Goal: Transaction & Acquisition: Purchase product/service

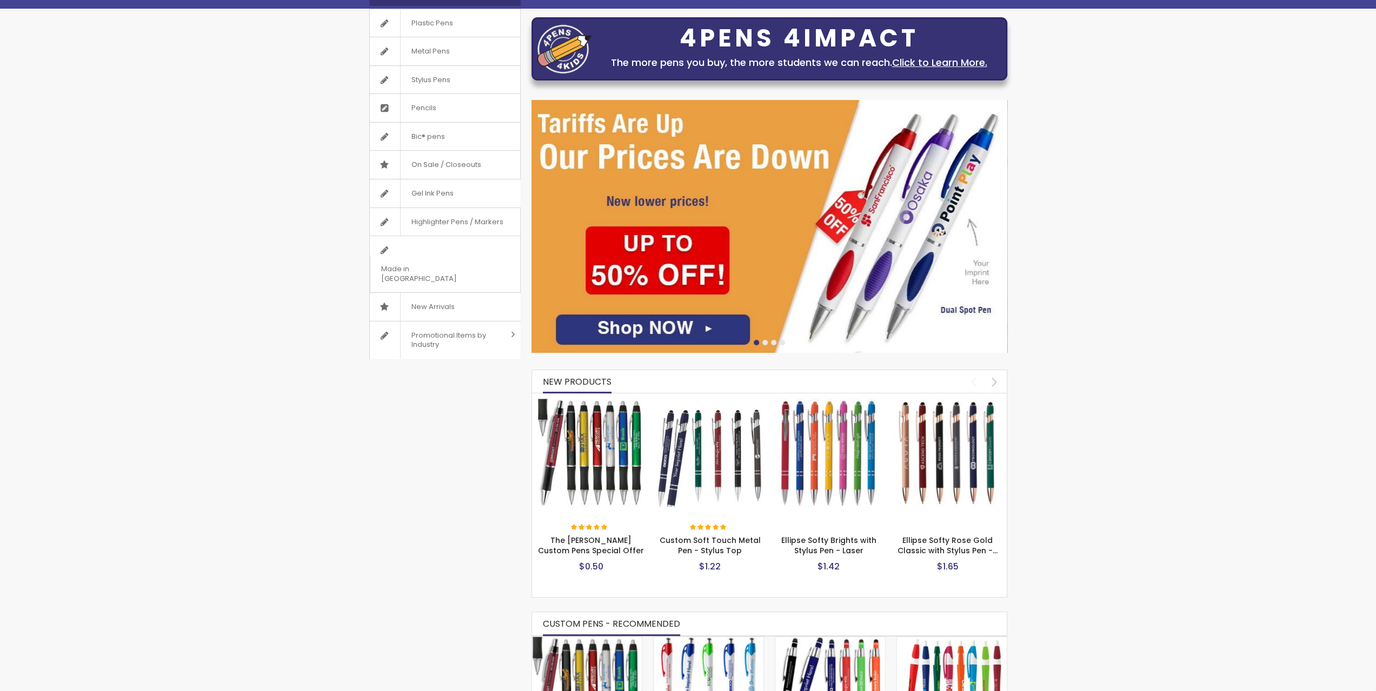
scroll to position [378, 0]
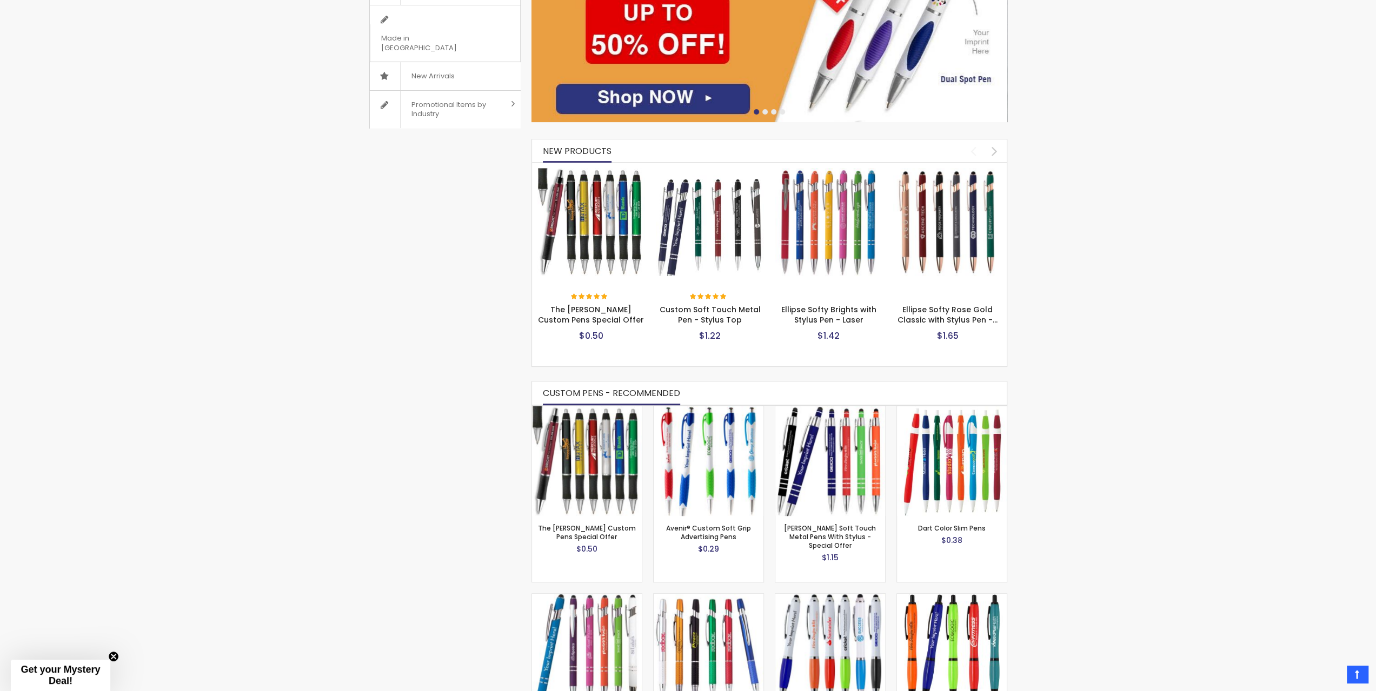
click at [582, 213] on img at bounding box center [591, 222] width 108 height 108
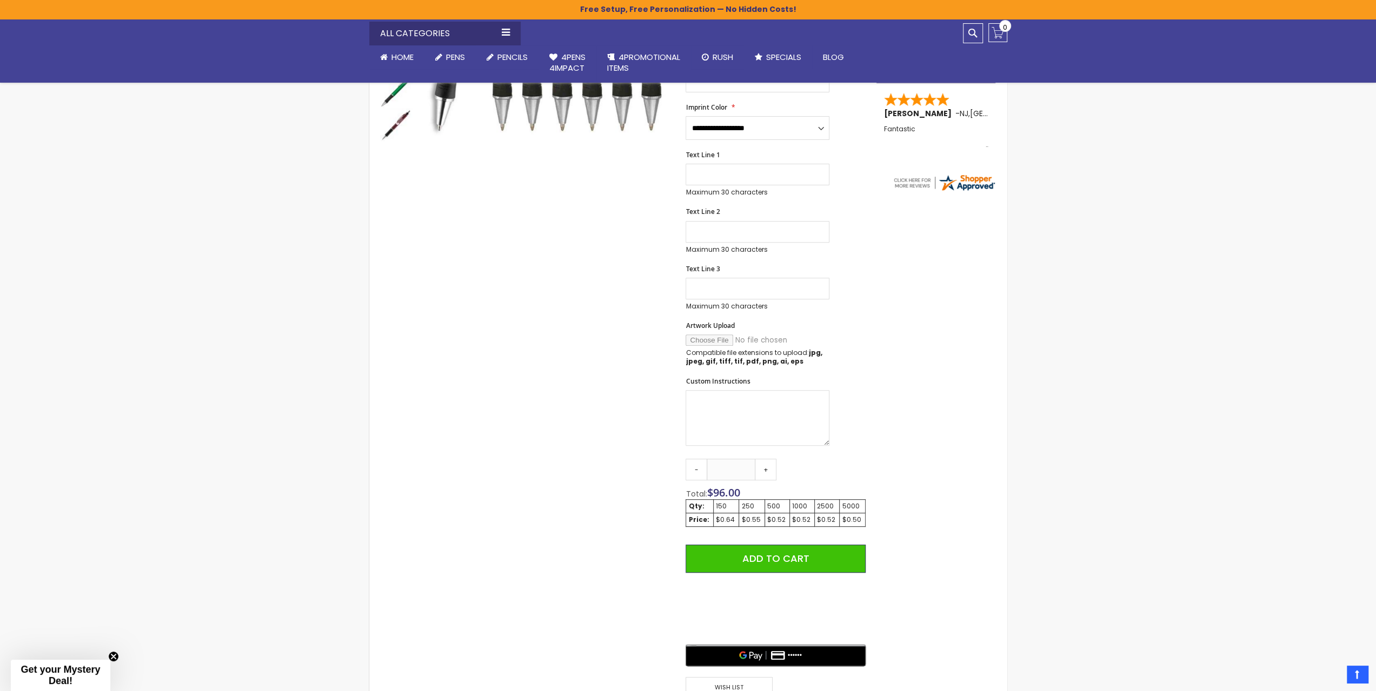
scroll to position [486, 0]
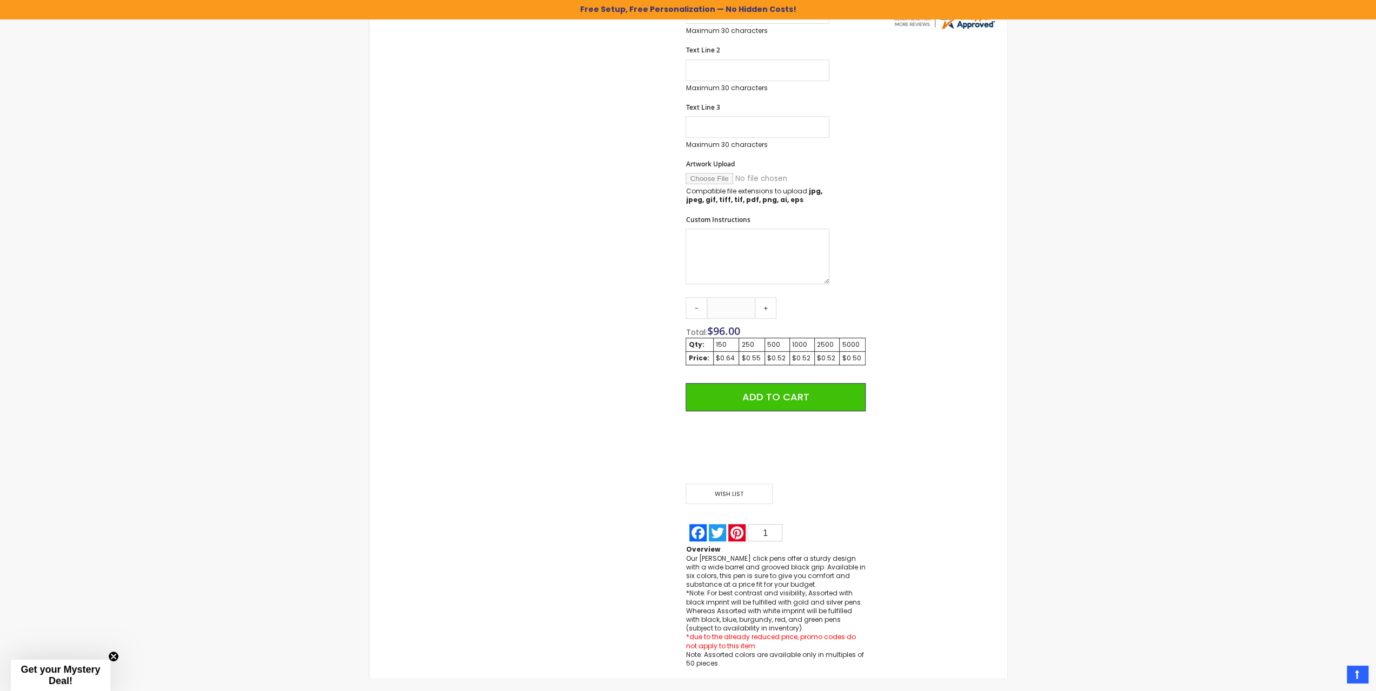
scroll to position [486, 0]
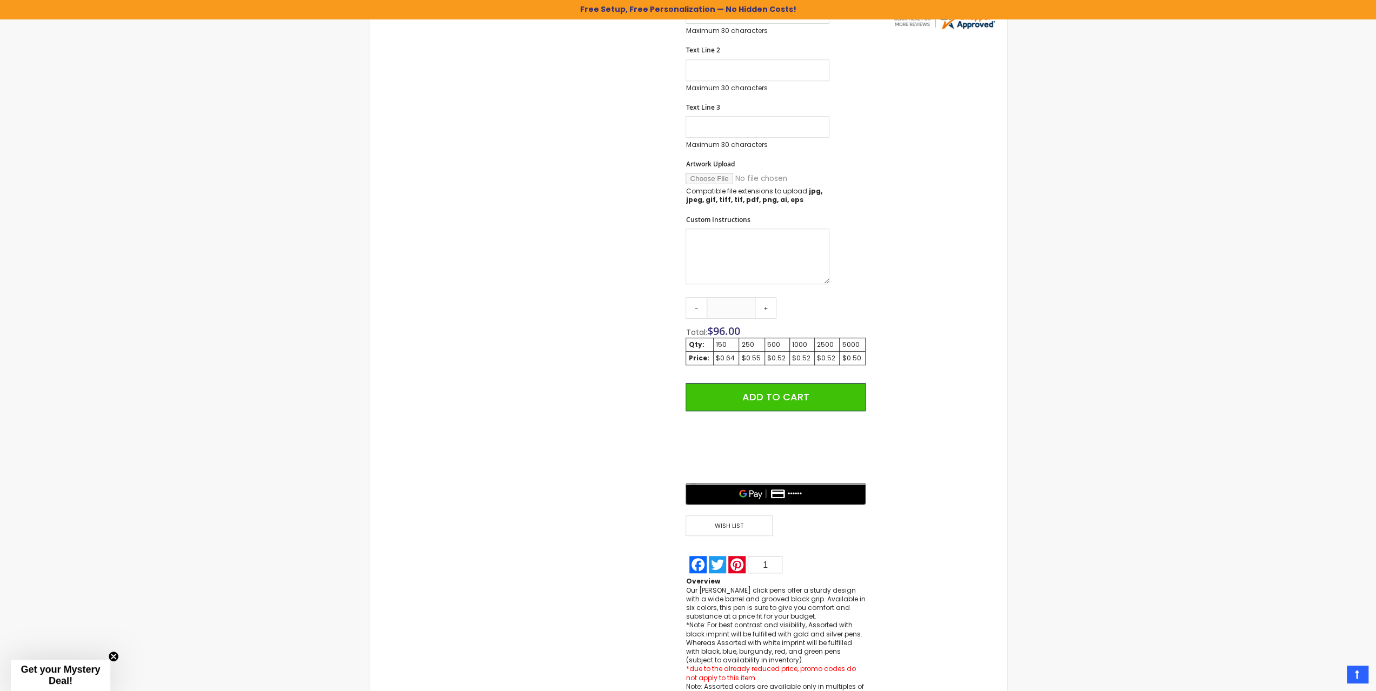
scroll to position [487, 0]
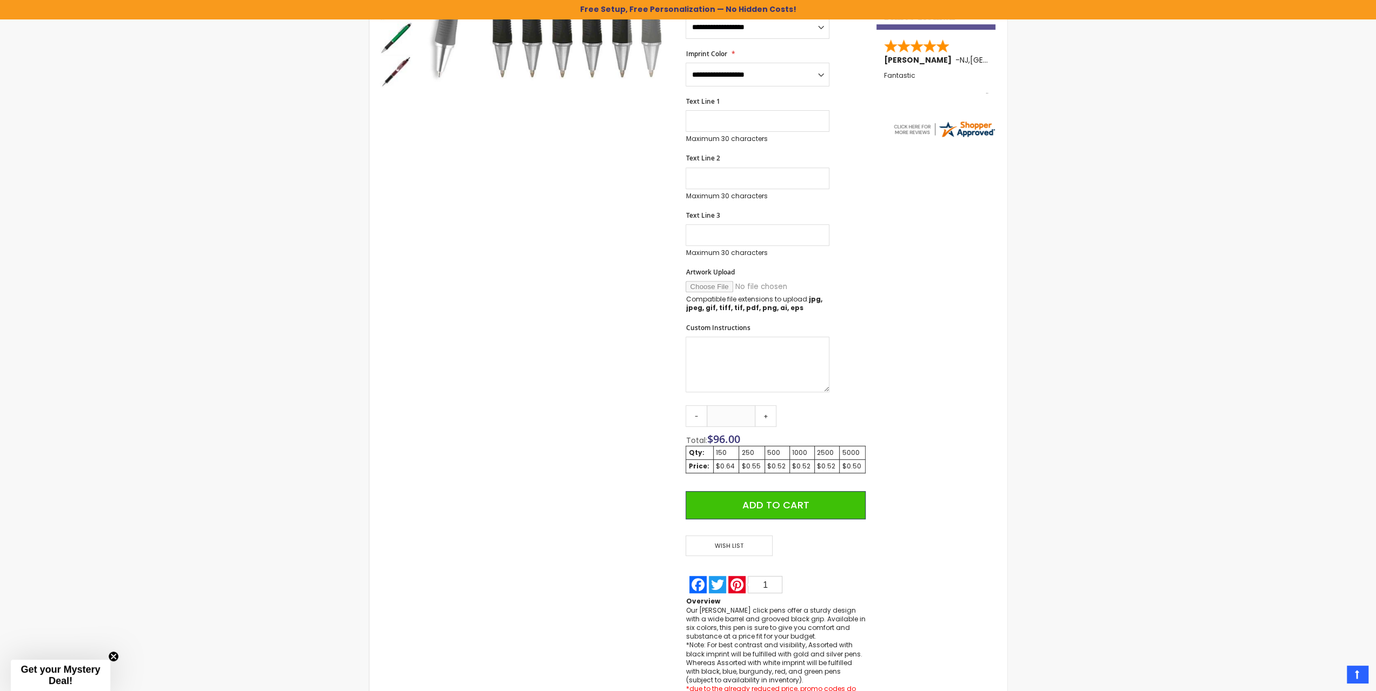
scroll to position [378, 0]
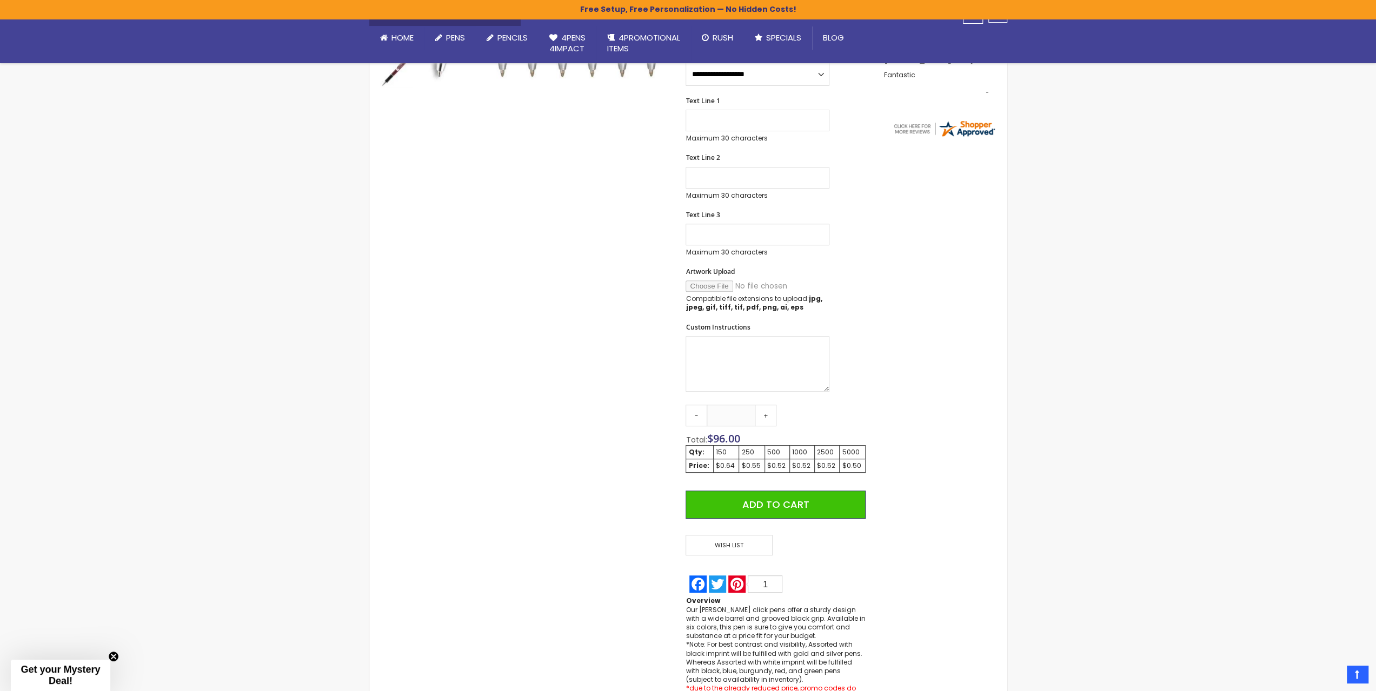
drag, startPoint x: 463, startPoint y: 104, endPoint x: 470, endPoint y: 100, distance: 8.0
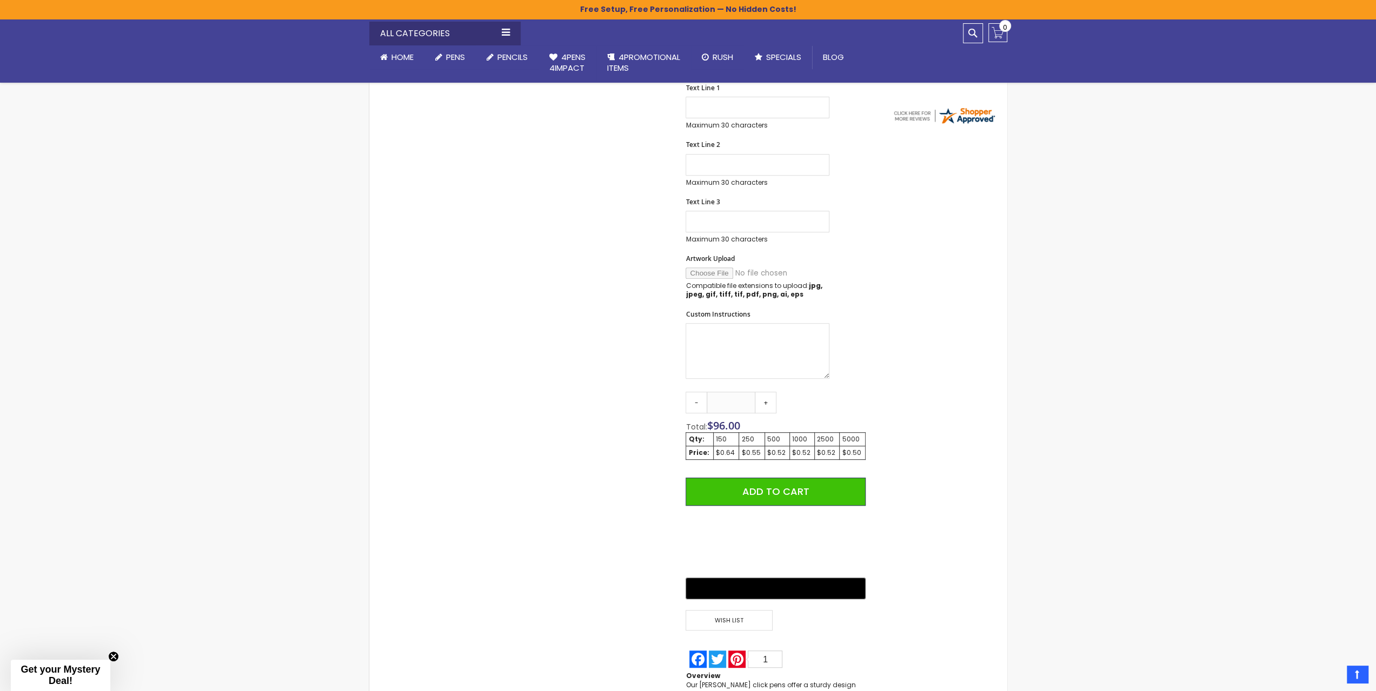
scroll to position [488, 0]
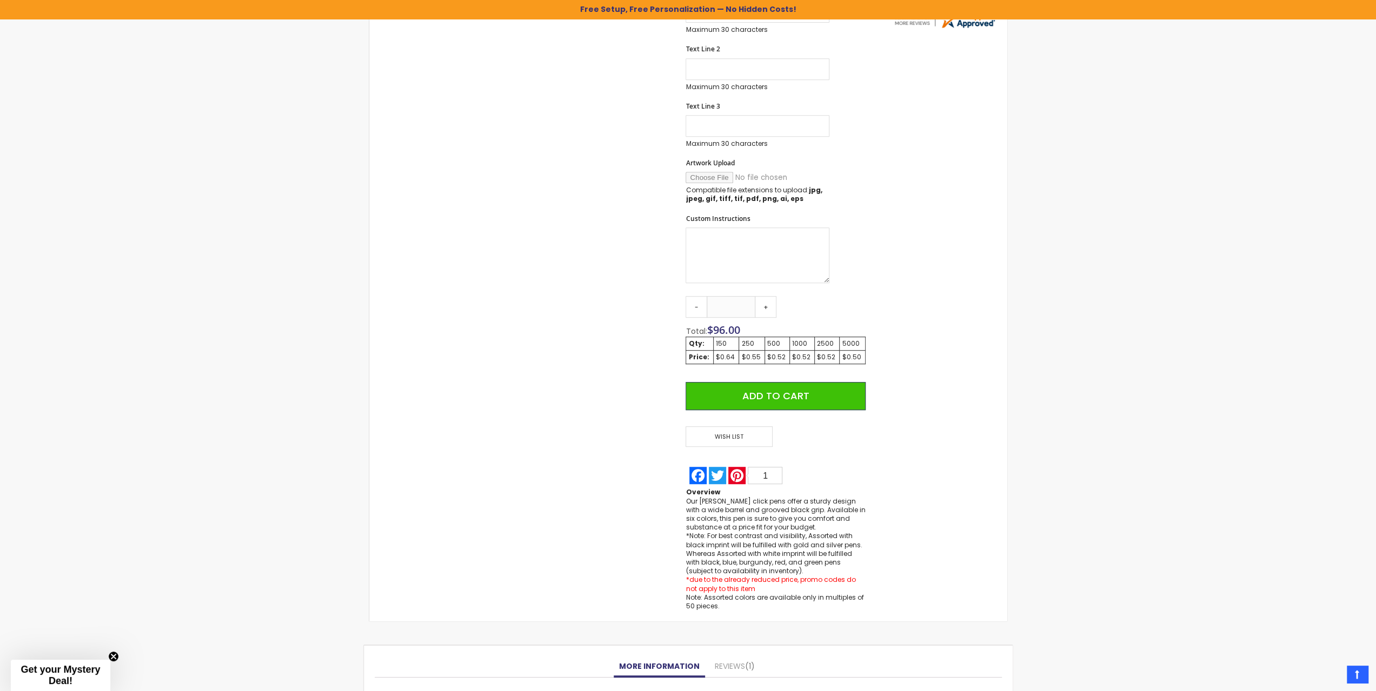
scroll to position [488, 0]
